Goal: Book appointment/travel/reservation

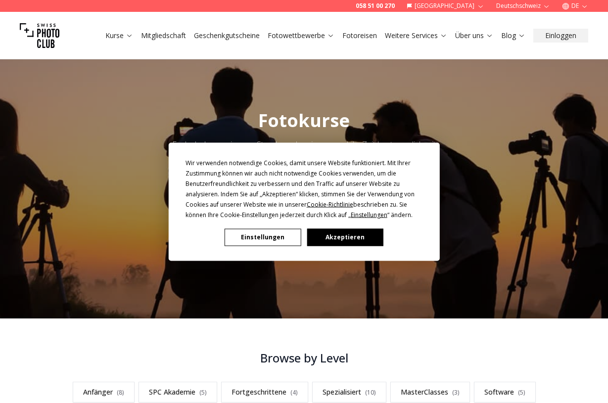
click at [346, 238] on button "Akzeptieren" at bounding box center [345, 237] width 76 height 17
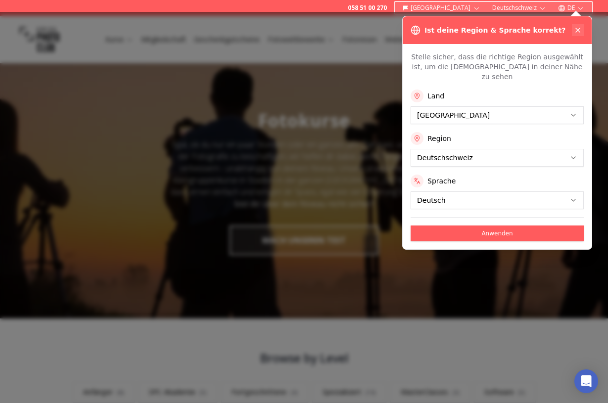
click at [582, 26] on button at bounding box center [578, 30] width 12 height 12
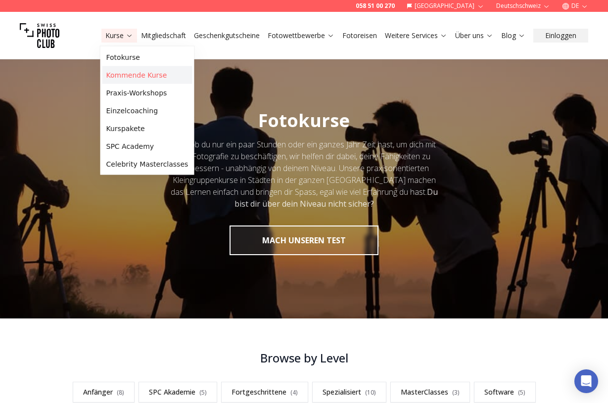
click at [139, 76] on link "Kommende Kurse" at bounding box center [147, 75] width 90 height 18
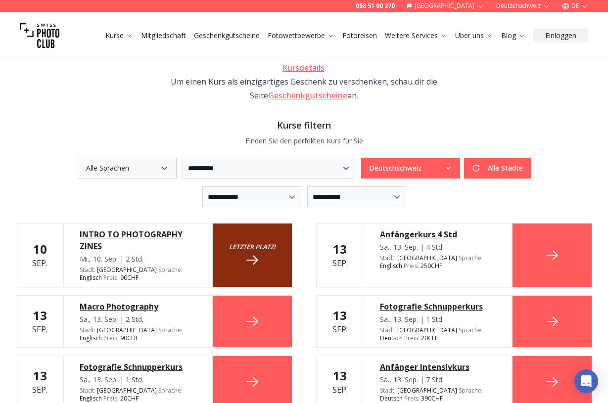
scroll to position [168, 0]
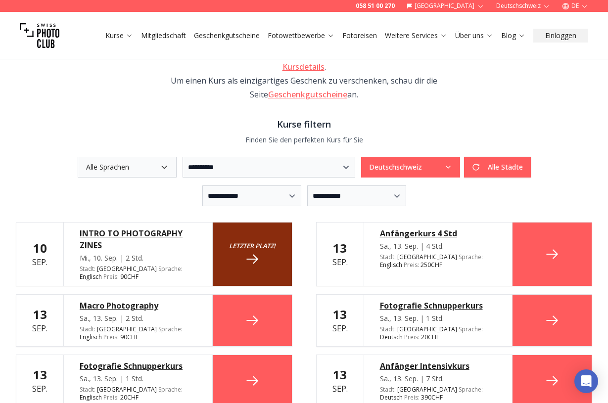
click at [162, 166] on icon "button" at bounding box center [164, 167] width 4 height 2
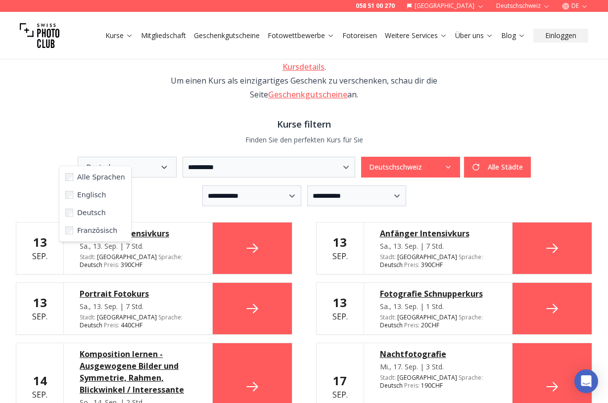
click at [452, 163] on icon "button" at bounding box center [448, 167] width 8 height 8
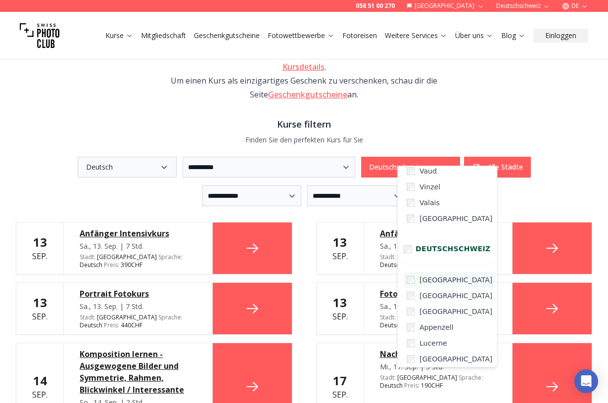
scroll to position [94, 0]
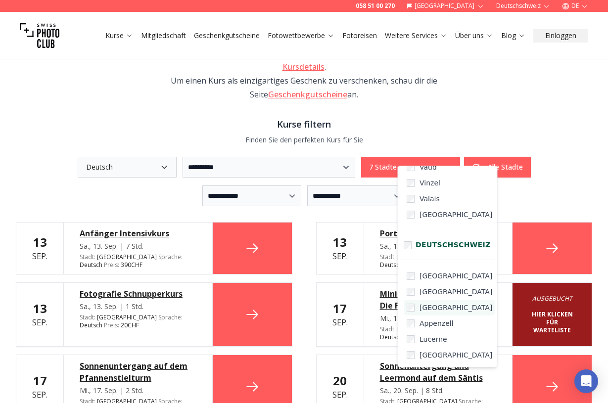
click at [406, 309] on label "[GEOGRAPHIC_DATA]" at bounding box center [450, 308] width 92 height 16
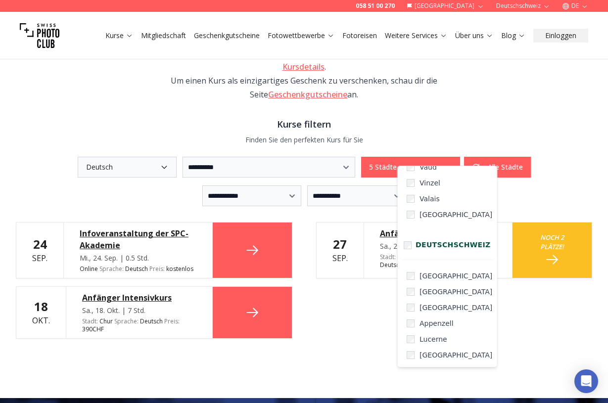
click at [362, 342] on div "**********" at bounding box center [304, 139] width 608 height 519
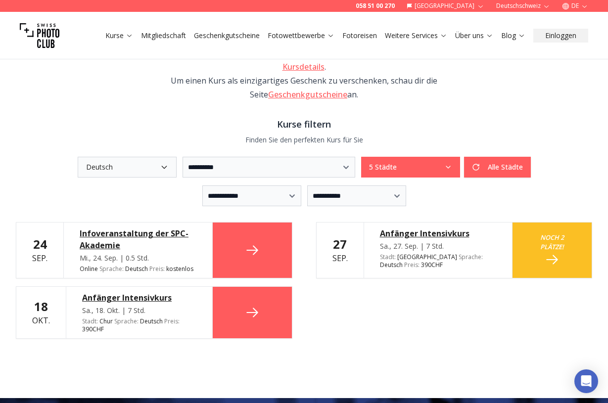
click at [447, 228] on div "Anfänger Intensivkurs" at bounding box center [438, 234] width 117 height 12
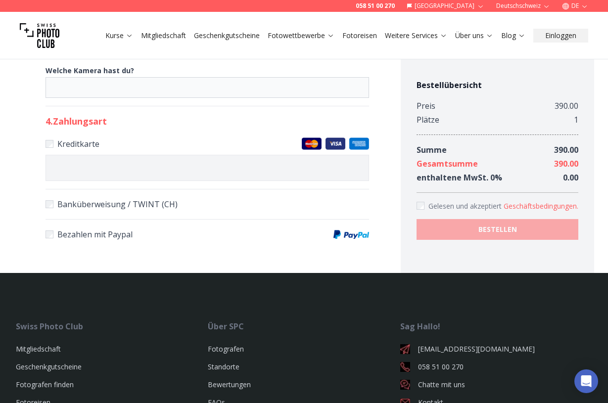
scroll to position [659, 0]
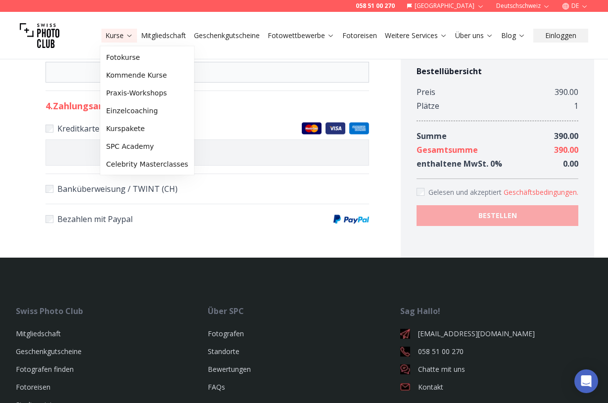
click at [132, 36] on icon at bounding box center [129, 35] width 7 height 7
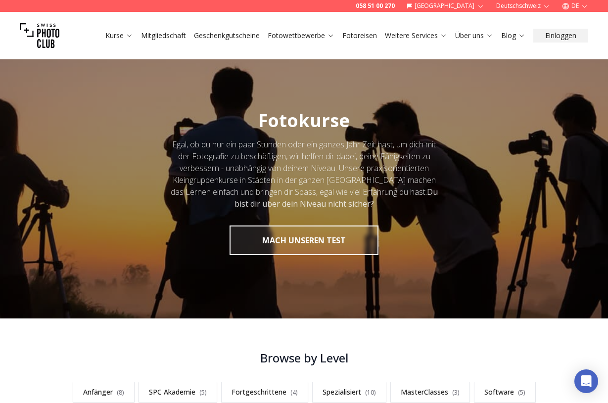
click at [372, 37] on link "Fotoreisen" at bounding box center [359, 36] width 35 height 10
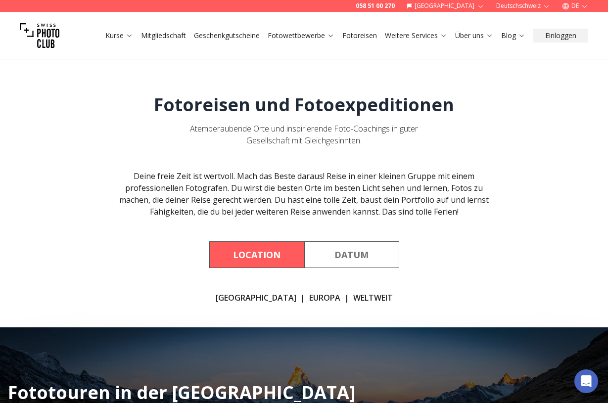
click at [353, 297] on link "WELTWEIT" at bounding box center [373, 298] width 40 height 12
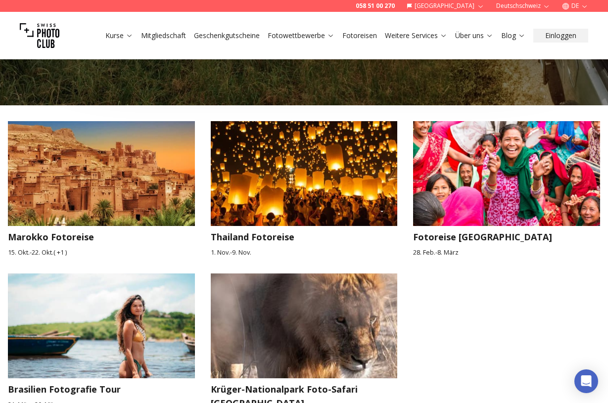
scroll to position [1538, 0]
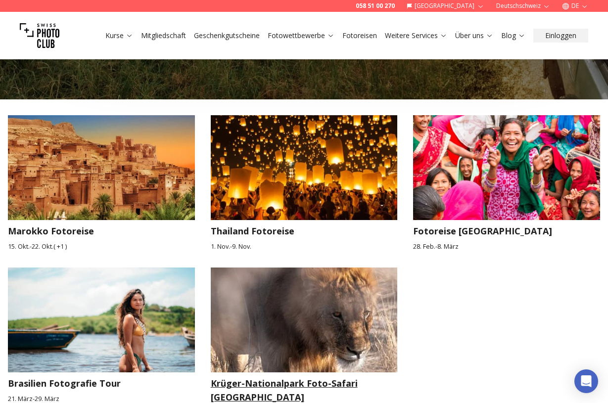
click at [294, 377] on h3 "Krüger-Nationalpark Foto-Safari [GEOGRAPHIC_DATA]" at bounding box center [304, 391] width 187 height 28
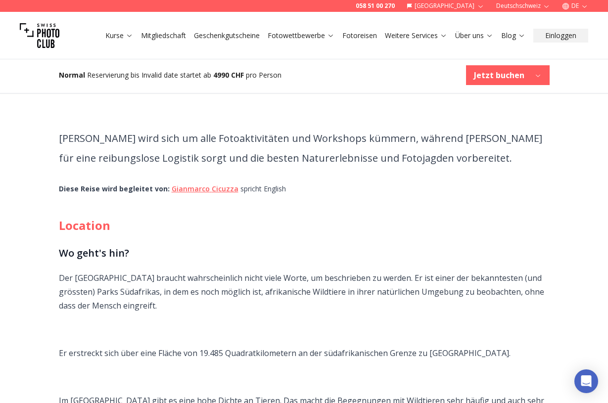
scroll to position [605, 0]
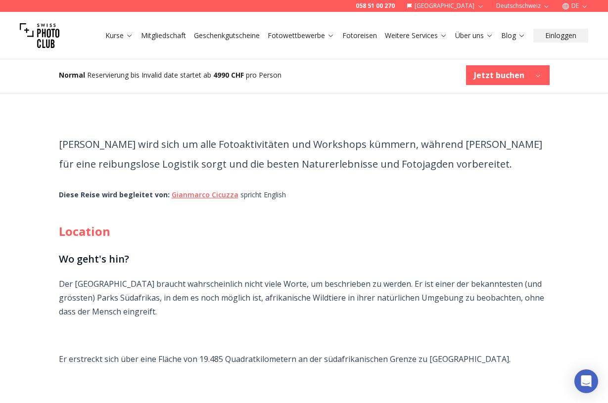
click at [168, 155] on div "Tauche ein in eine unglaublich vielfältige und luxuriöse Tierwelt. Folge den Sp…" at bounding box center [304, 218] width 507 height 945
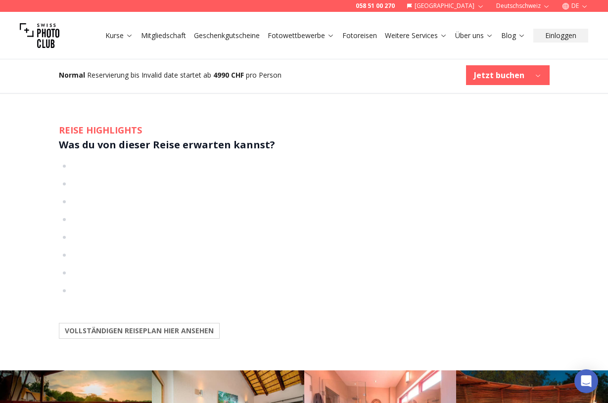
scroll to position [1444, 0]
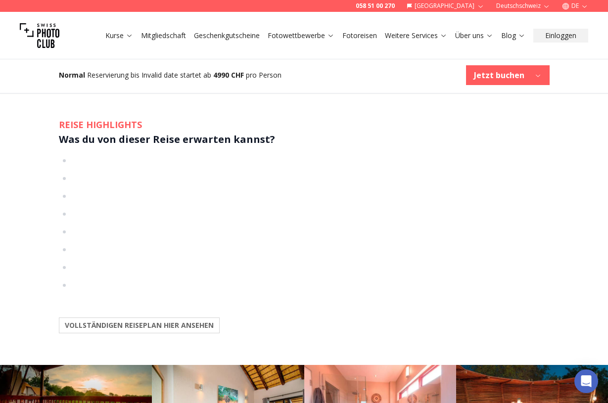
click at [194, 321] on b "VOLLSTÄNDIGEN REISEPLAN HIER ANSEHEN" at bounding box center [139, 326] width 149 height 10
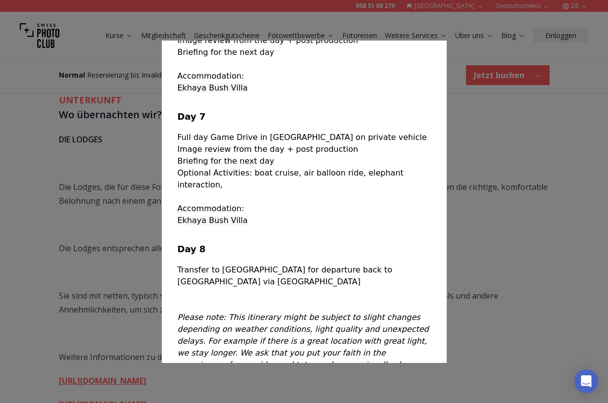
scroll to position [1953, 0]
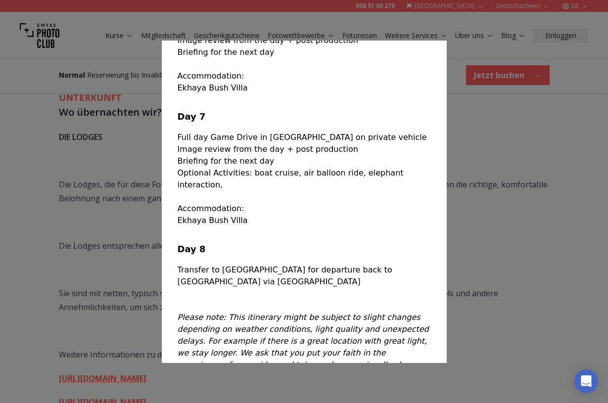
click at [189, 132] on p "Full day Game Drive in [GEOGRAPHIC_DATA] on private vehicle" at bounding box center [304, 138] width 253 height 12
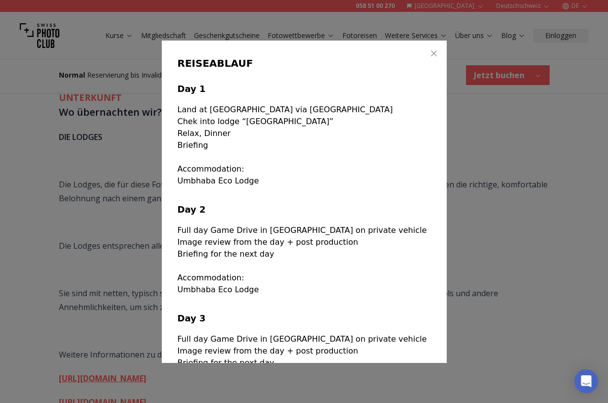
scroll to position [0, 0]
click at [434, 52] on icon "button" at bounding box center [434, 53] width 8 height 8
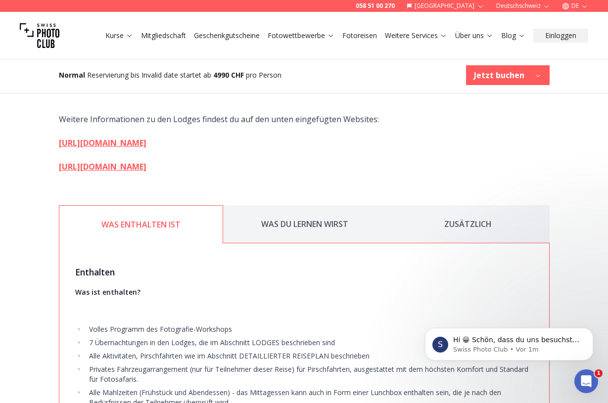
scroll to position [2188, 0]
click at [322, 206] on button "WAS DU LERNEN WIRST" at bounding box center [304, 225] width 163 height 38
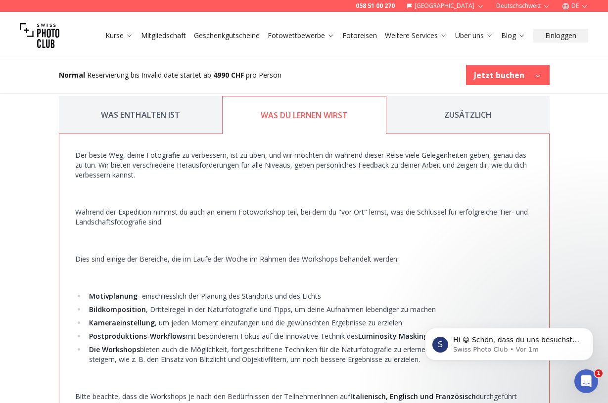
scroll to position [2284, 0]
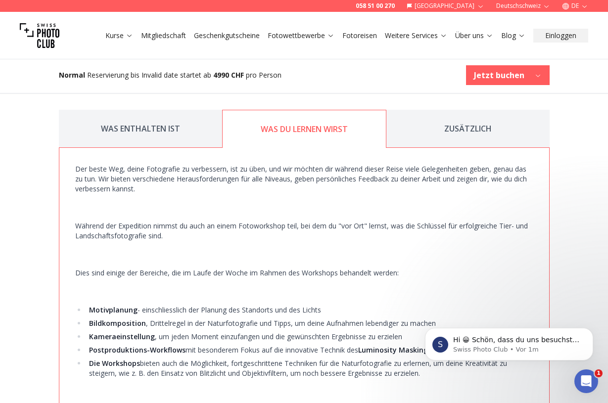
click at [470, 110] on button "ZUSÄTZLICH" at bounding box center [468, 129] width 163 height 38
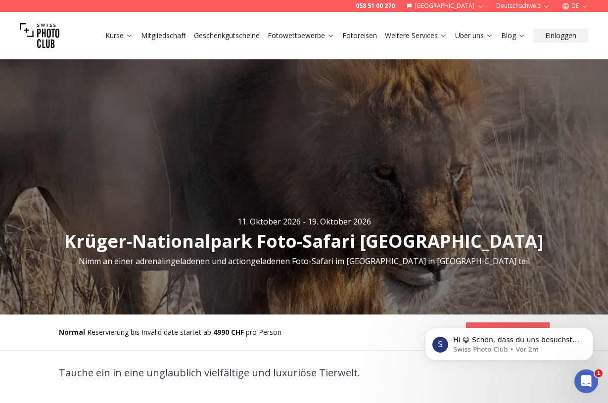
scroll to position [0, 0]
click at [365, 36] on link "Fotoreisen" at bounding box center [359, 36] width 35 height 10
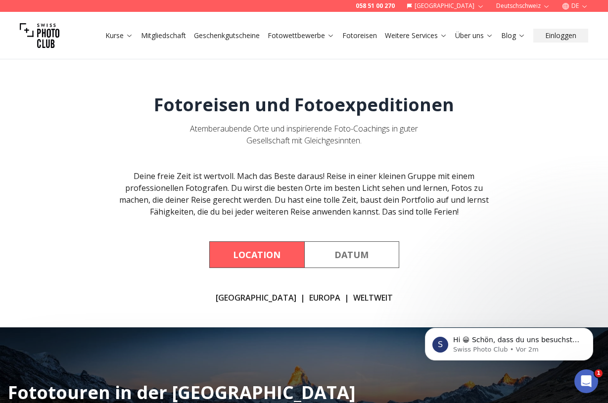
click at [309, 299] on link "EUROPA" at bounding box center [324, 298] width 31 height 12
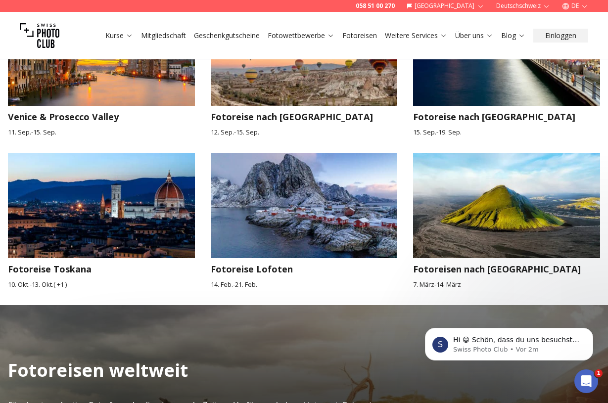
scroll to position [989, 0]
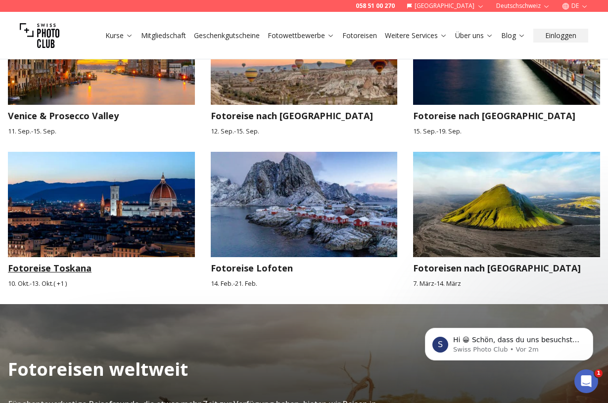
click at [144, 221] on img at bounding box center [101, 204] width 187 height 105
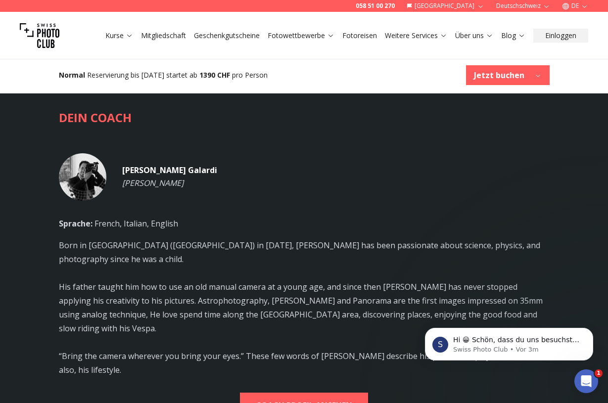
scroll to position [2280, 0]
click at [313, 398] on b "COACH PROFIL ANSEHEN" at bounding box center [304, 405] width 97 height 14
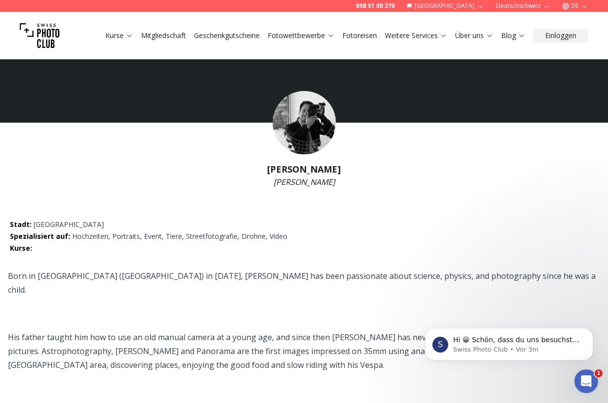
click at [370, 35] on link "Fotoreisen" at bounding box center [359, 36] width 35 height 10
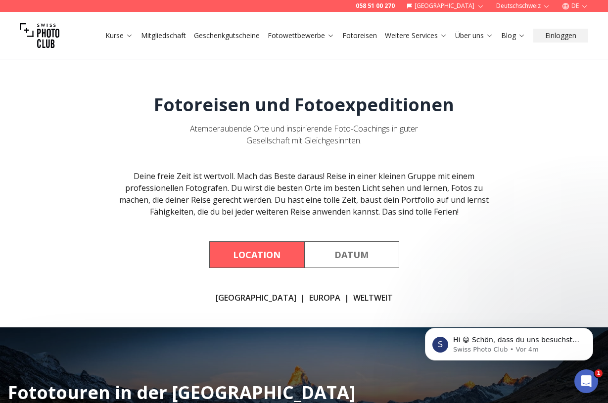
click at [258, 300] on link "[GEOGRAPHIC_DATA]" at bounding box center [256, 298] width 81 height 12
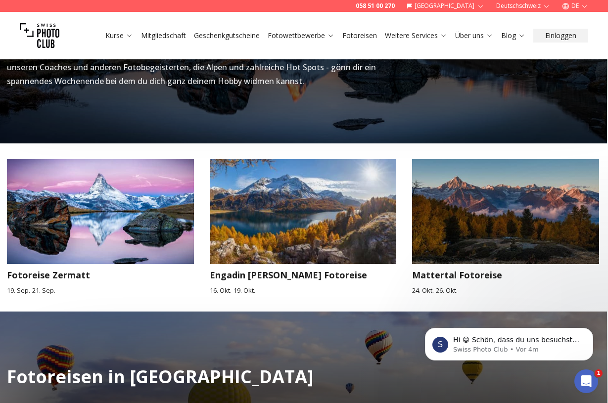
scroll to position [371, 1]
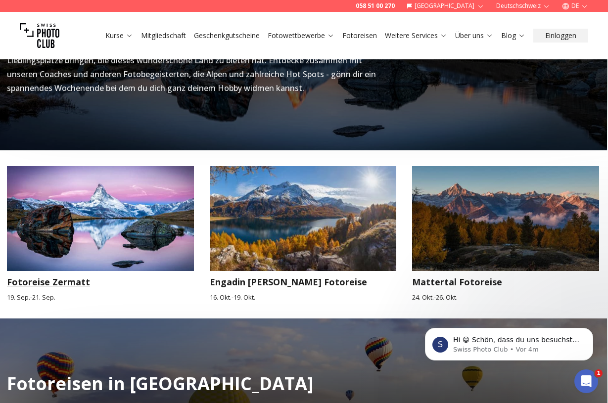
click at [42, 285] on h3 "Fotoreise Zermatt" at bounding box center [100, 282] width 187 height 14
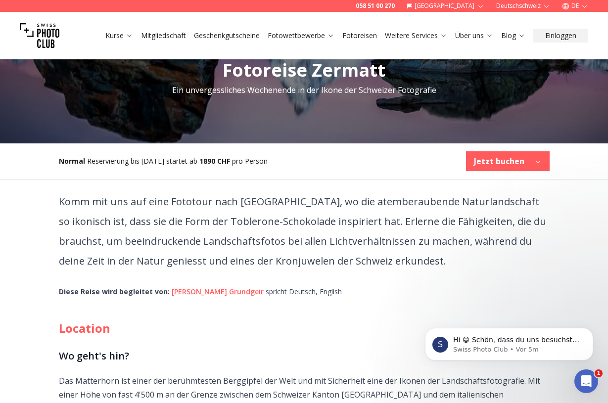
scroll to position [167, 0]
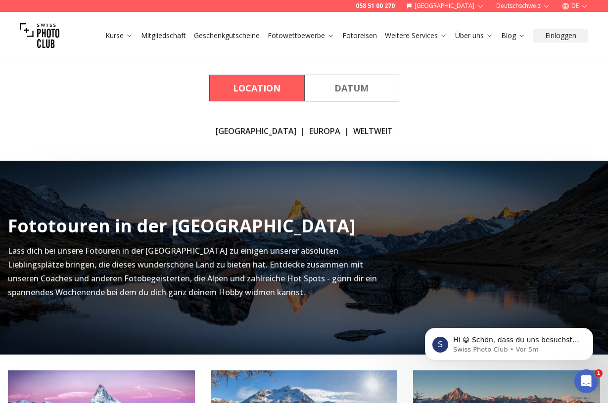
scroll to position [328, 0]
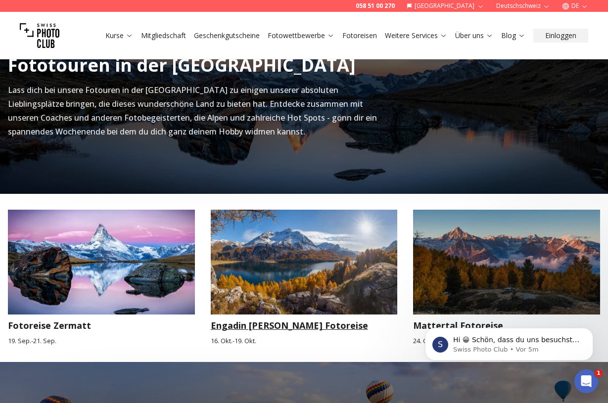
click at [298, 289] on img at bounding box center [304, 262] width 187 height 105
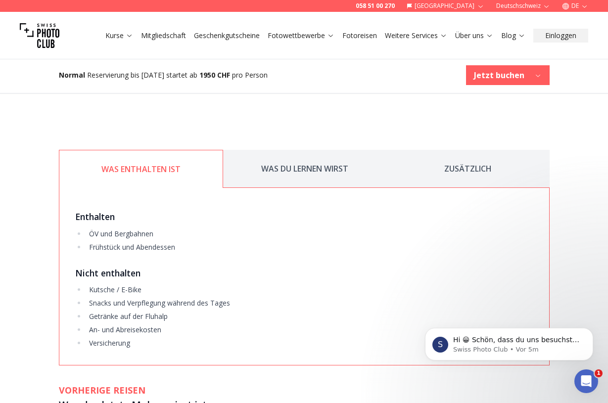
scroll to position [1196, 0]
